Goal: Communication & Community: Answer question/provide support

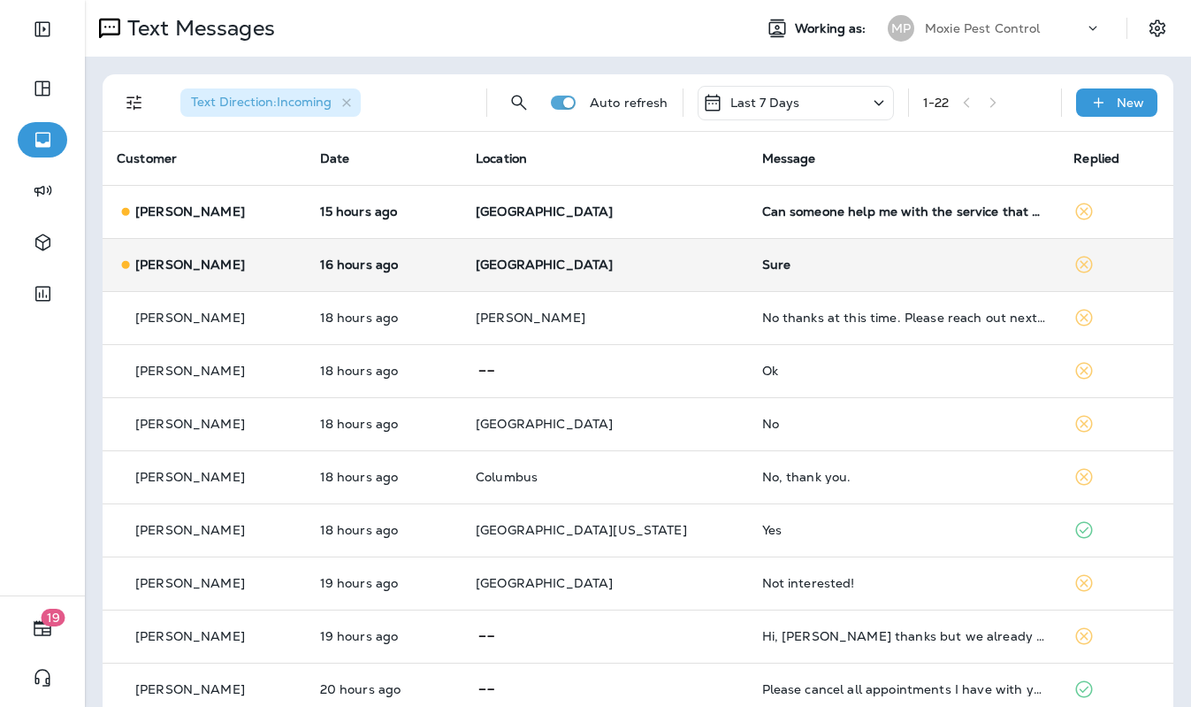
click at [659, 265] on p "[GEOGRAPHIC_DATA]" at bounding box center [605, 264] width 258 height 14
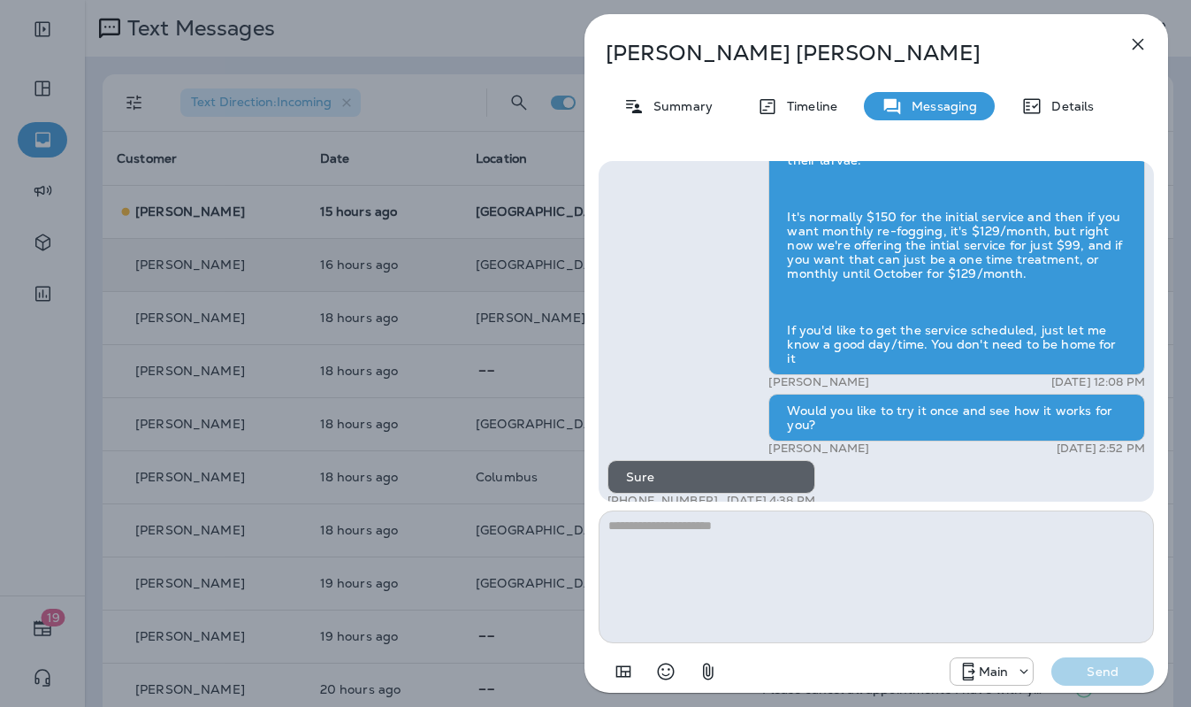
scroll to position [1, 0]
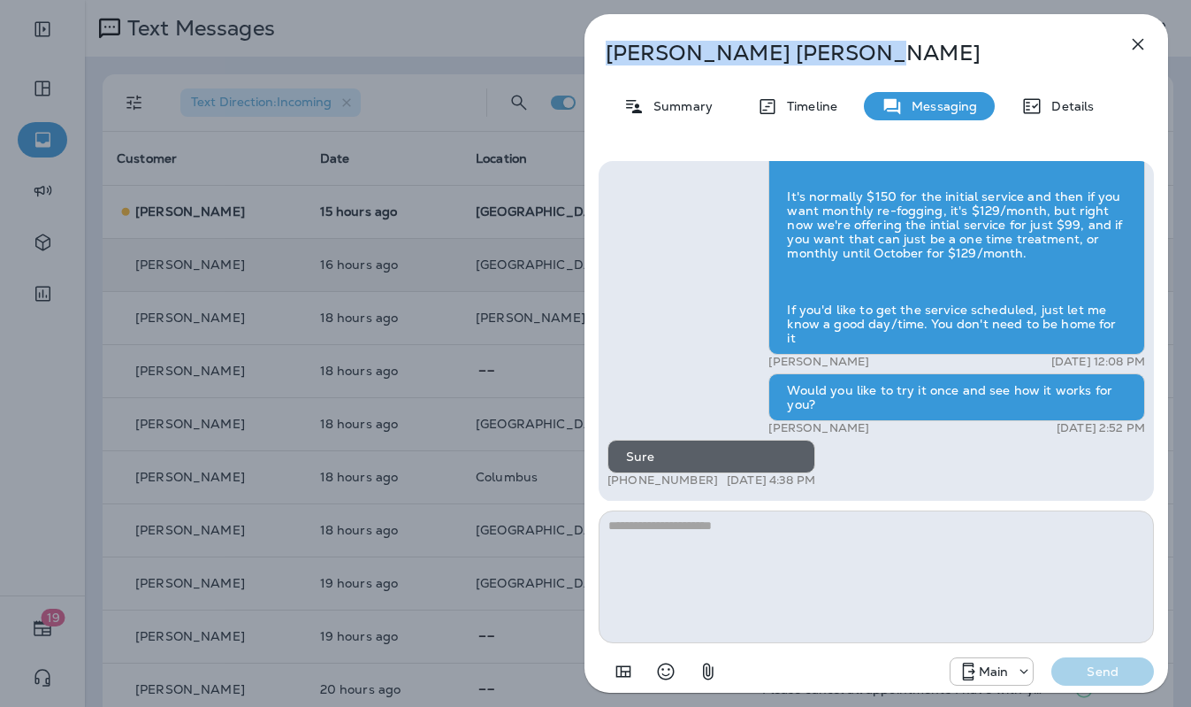
drag, startPoint x: 794, startPoint y: 47, endPoint x: 619, endPoint y: 48, distance: 175.1
click at [608, 49] on p "[PERSON_NAME]" at bounding box center [847, 53] width 483 height 25
copy p "[PERSON_NAME]"
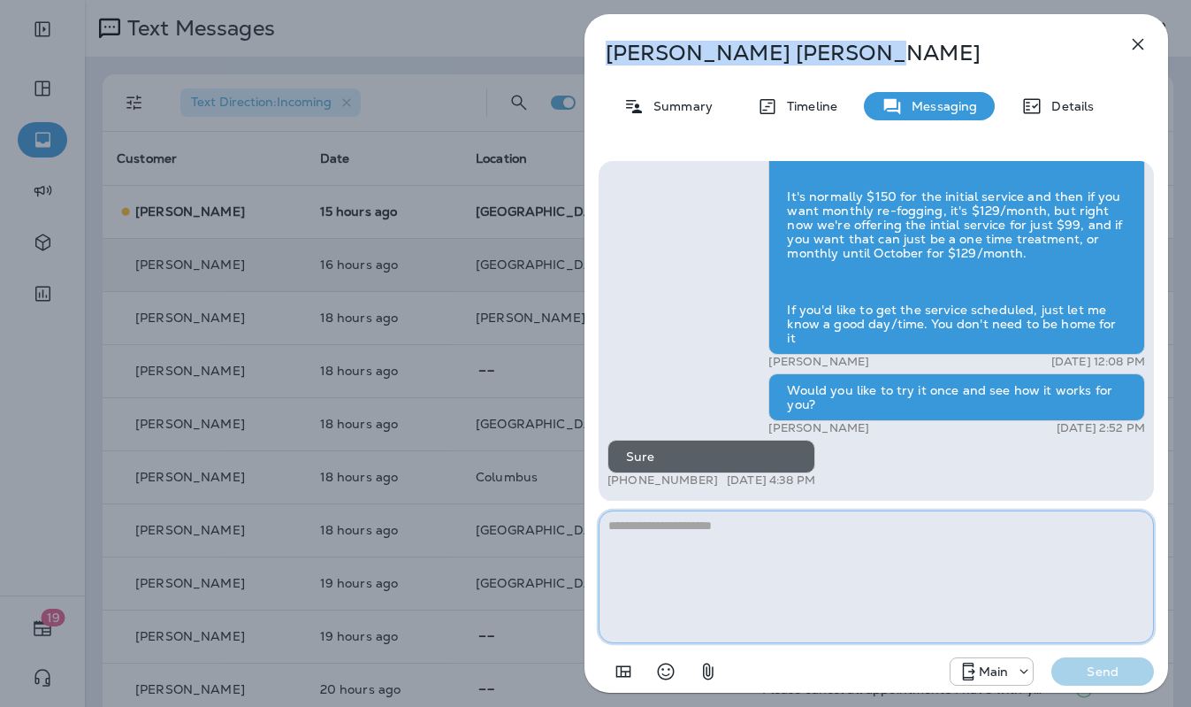
drag, startPoint x: 928, startPoint y: 625, endPoint x: 920, endPoint y: 612, distance: 15.5
click at [928, 625] on textarea at bounding box center [876, 576] width 555 height 133
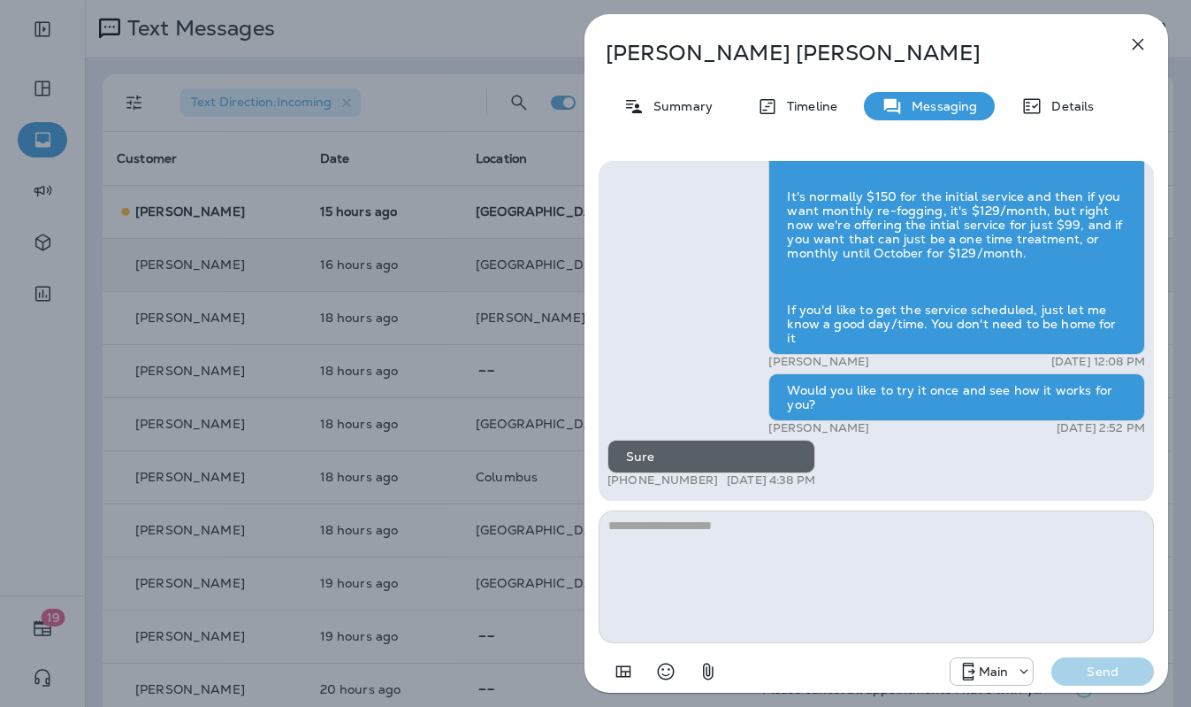
click at [1145, 45] on icon "button" at bounding box center [1138, 44] width 21 height 21
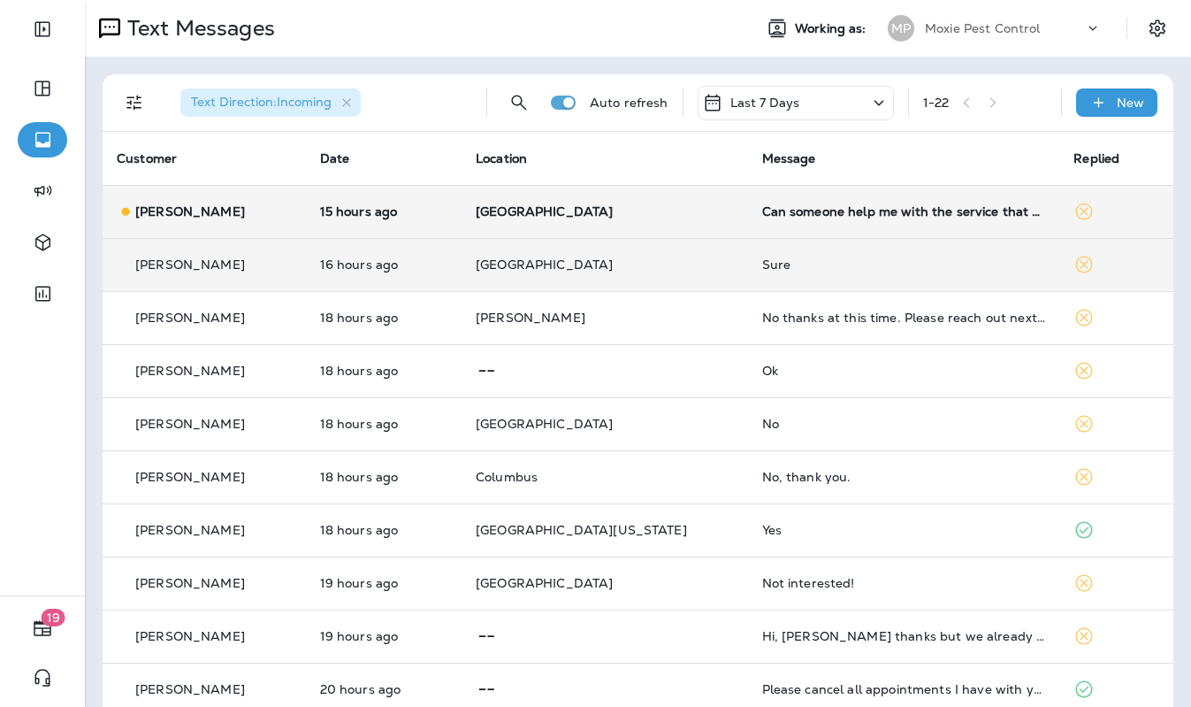
click at [659, 215] on p "[GEOGRAPHIC_DATA]" at bounding box center [605, 211] width 258 height 14
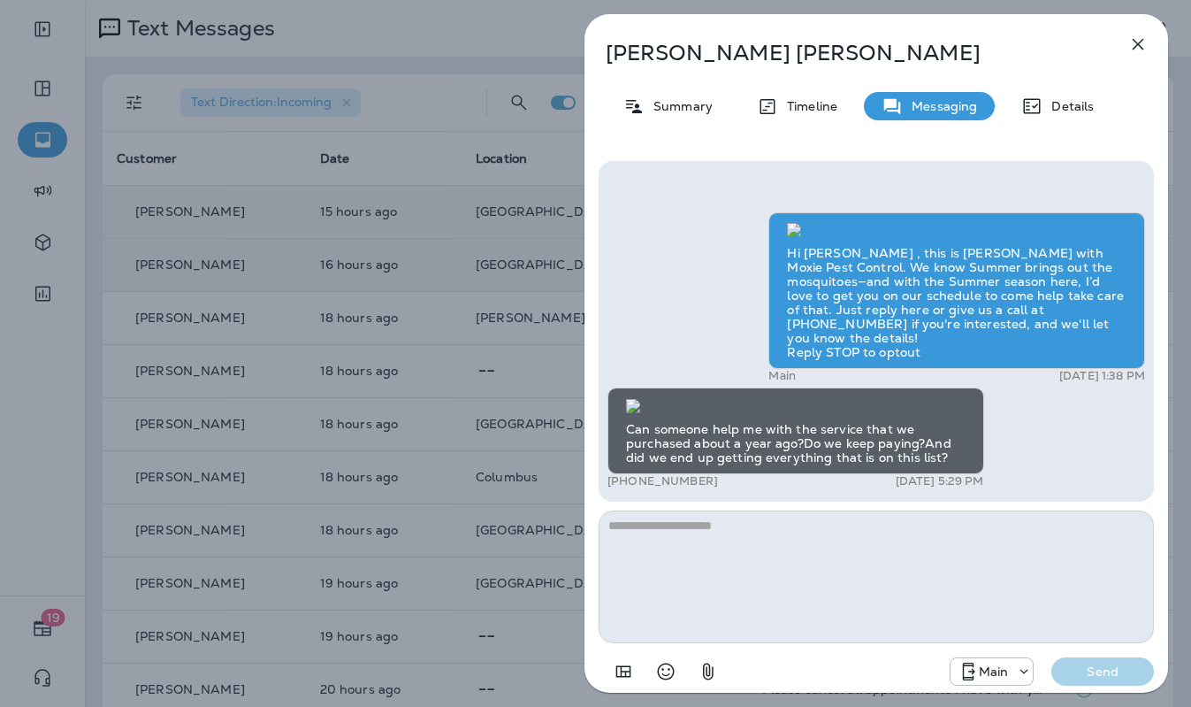
scroll to position [1, 0]
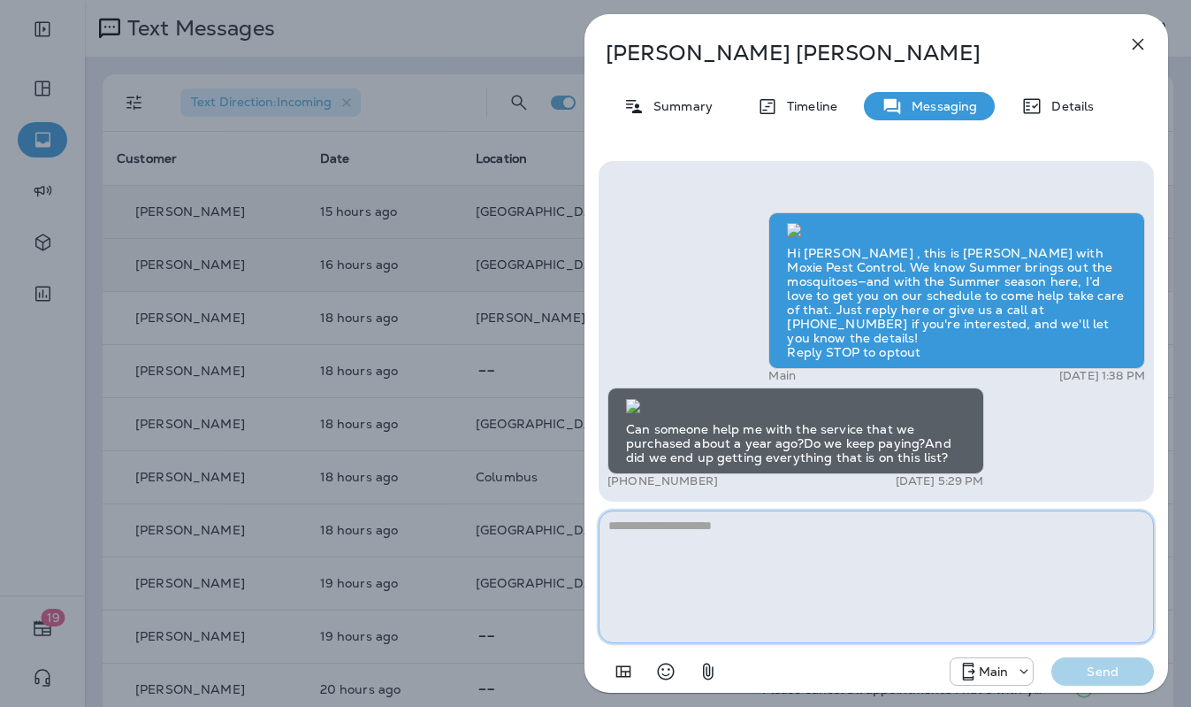
paste textarea "**********"
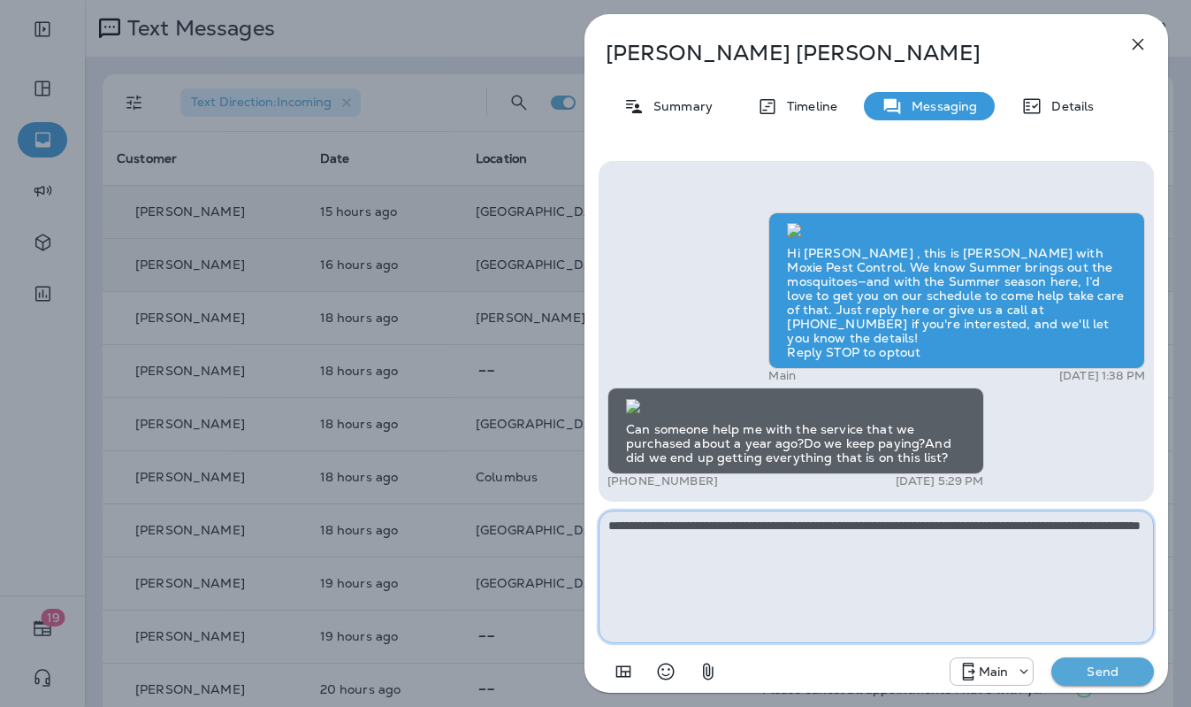
type textarea "**********"
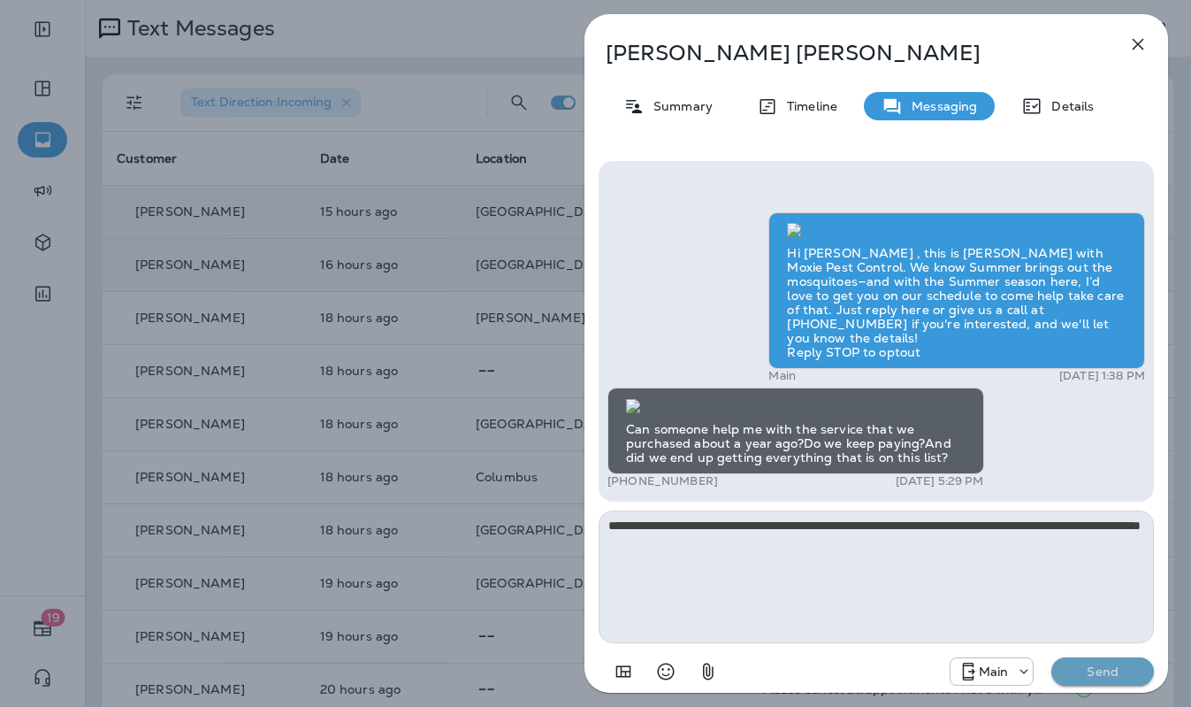
click at [1120, 663] on p "Send" at bounding box center [1103, 671] width 74 height 16
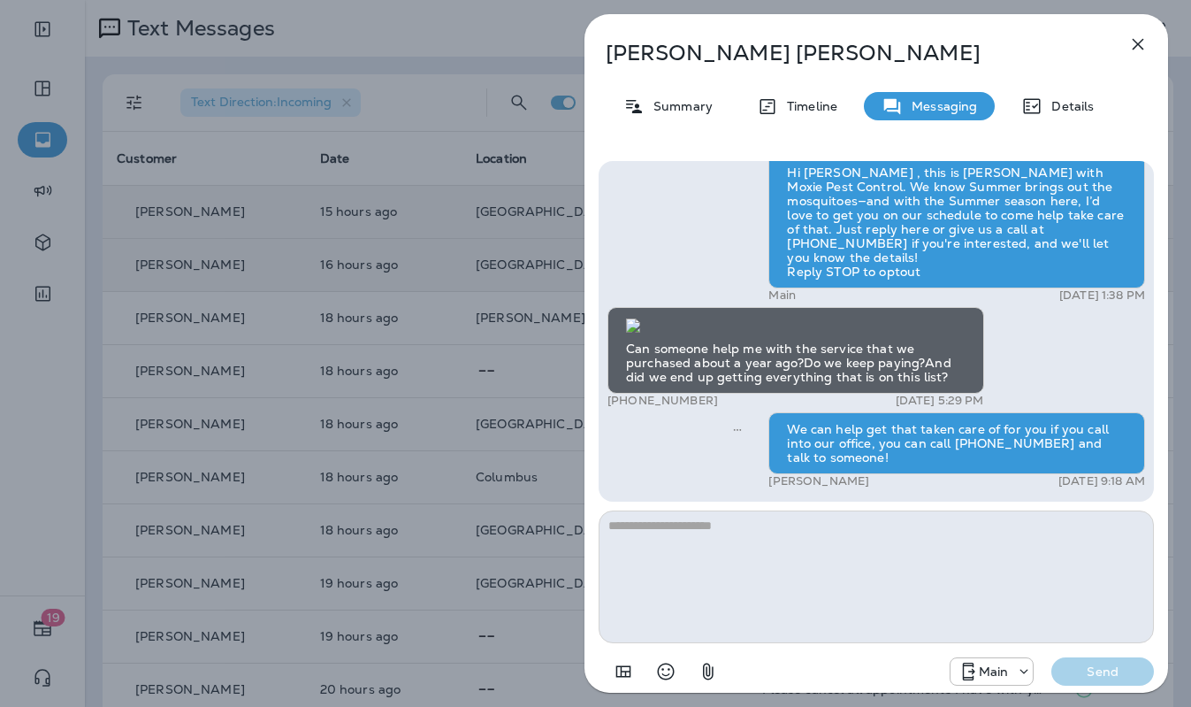
click at [1136, 42] on icon "button" at bounding box center [1138, 44] width 11 height 11
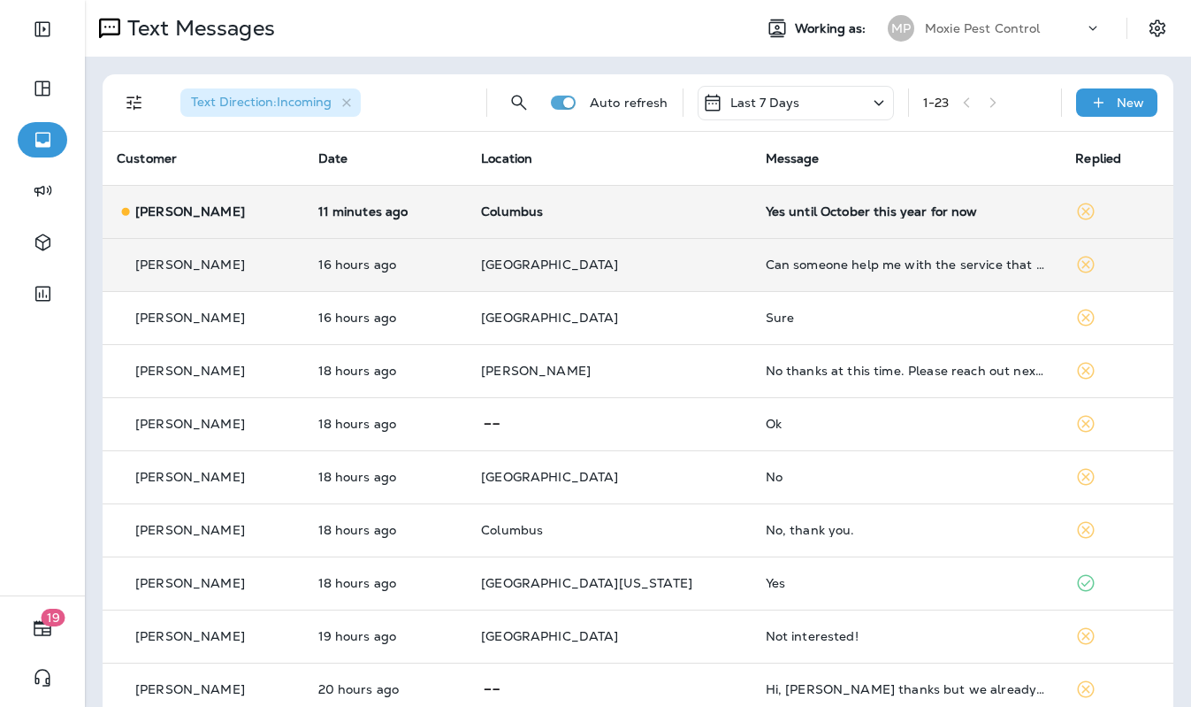
click at [693, 221] on td "Columbus" at bounding box center [609, 211] width 284 height 53
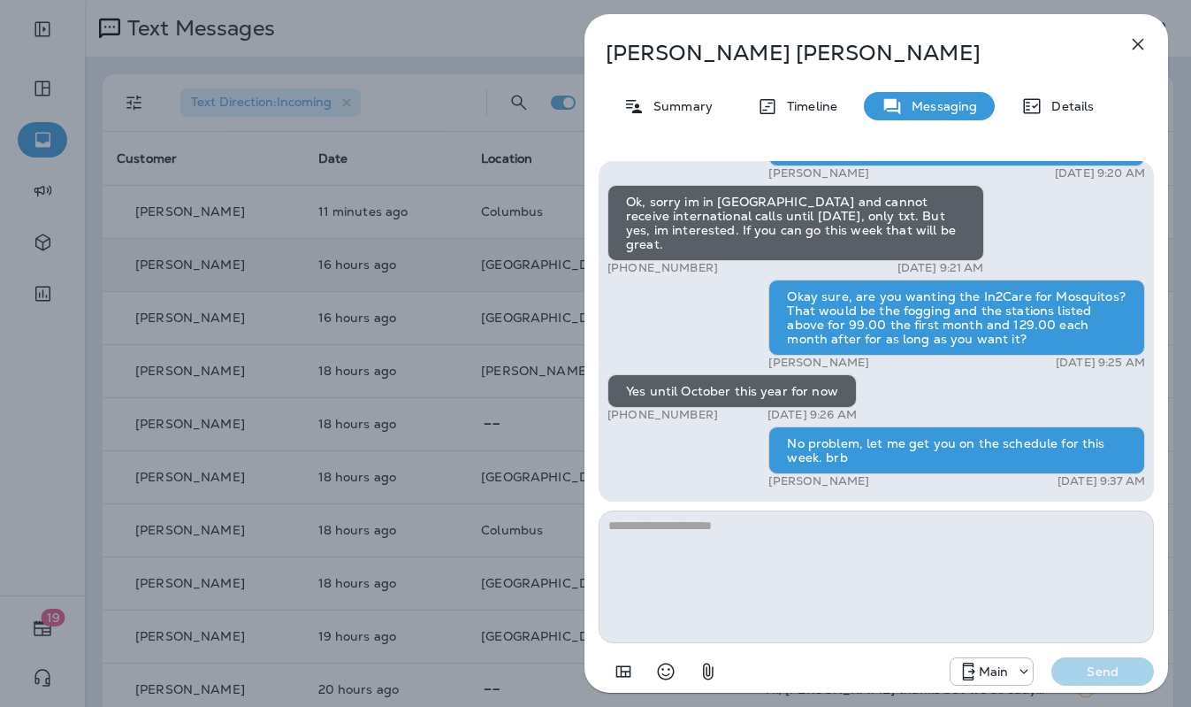
click at [615, 349] on div "Hi, [PERSON_NAME] , this is [PERSON_NAME] with Moxie Pest Control. We know Summ…" at bounding box center [877, 10] width 538 height 966
click at [512, 248] on div "[PERSON_NAME] Summary Timeline Messaging Details Hi, [PERSON_NAME] , this is [P…" at bounding box center [595, 353] width 1191 height 707
